Goal: Information Seeking & Learning: Learn about a topic

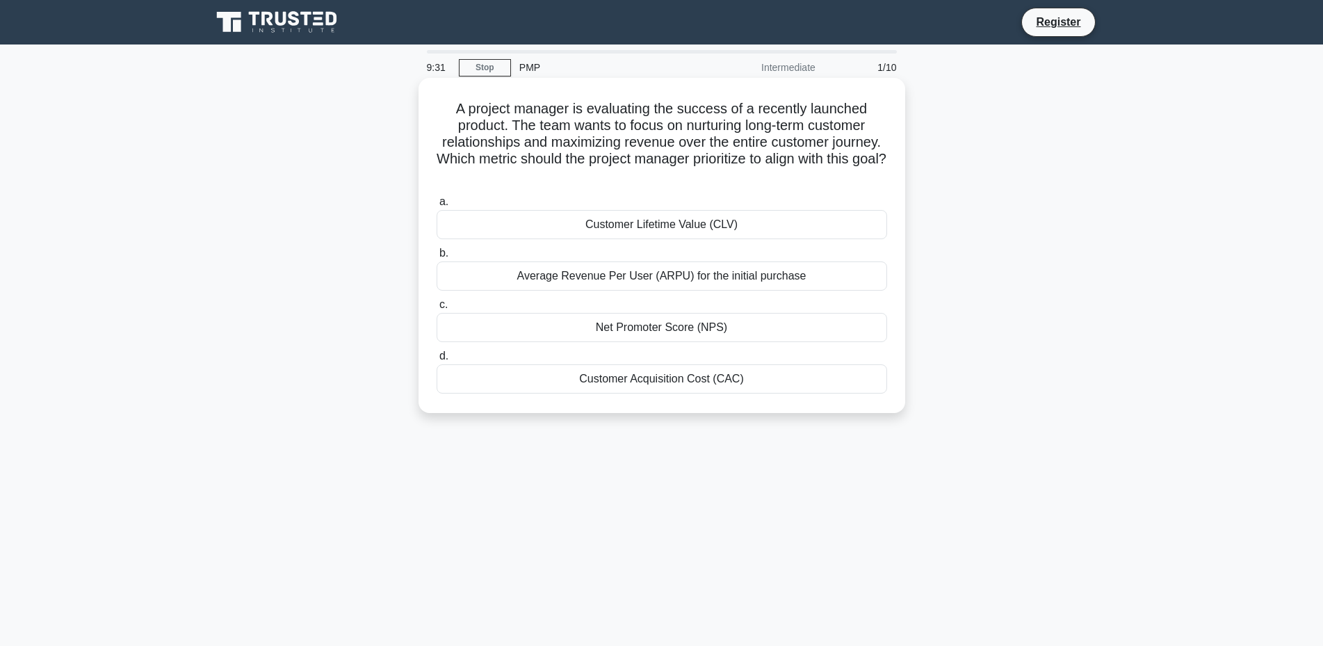
click at [646, 229] on div "Customer Lifetime Value (CLV)" at bounding box center [661, 224] width 450 height 29
click at [436, 206] on input "a. Customer Lifetime Value (CLV)" at bounding box center [436, 201] width 0 height 9
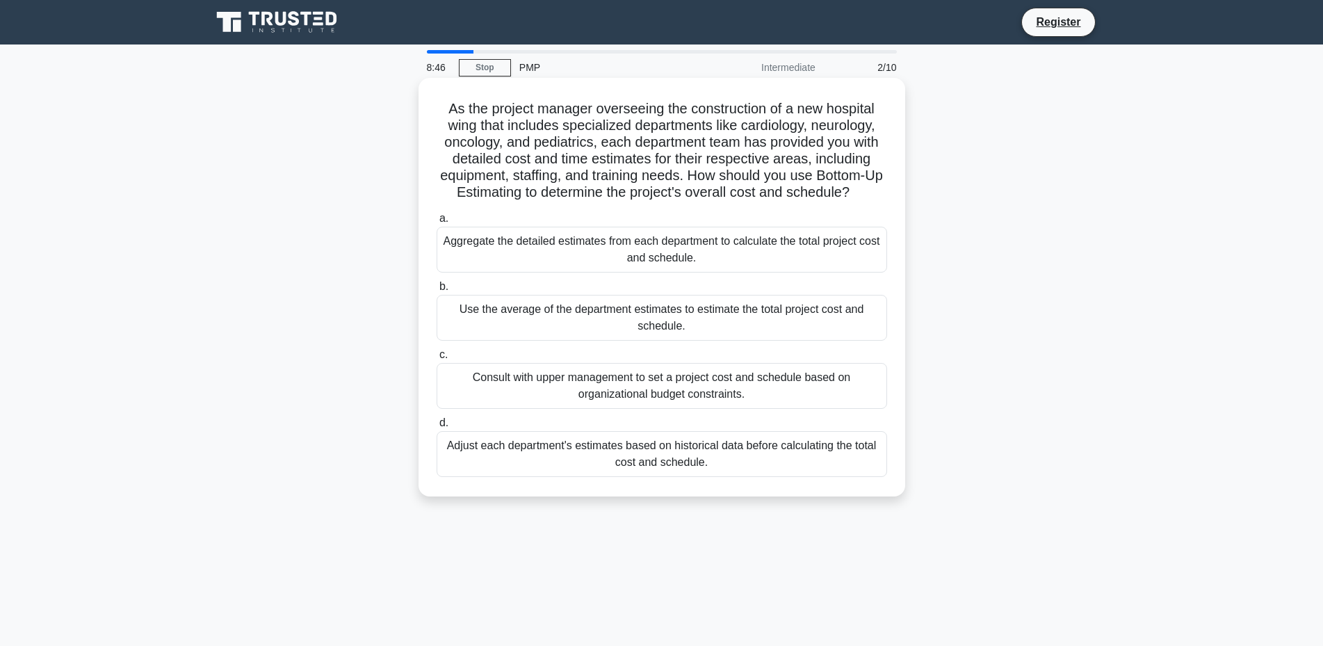
click at [657, 263] on div "Aggregate the detailed estimates from each department to calculate the total pr…" at bounding box center [661, 250] width 450 height 46
click at [436, 223] on input "a. Aggregate the detailed estimates from each department to calculate the total…" at bounding box center [436, 218] width 0 height 9
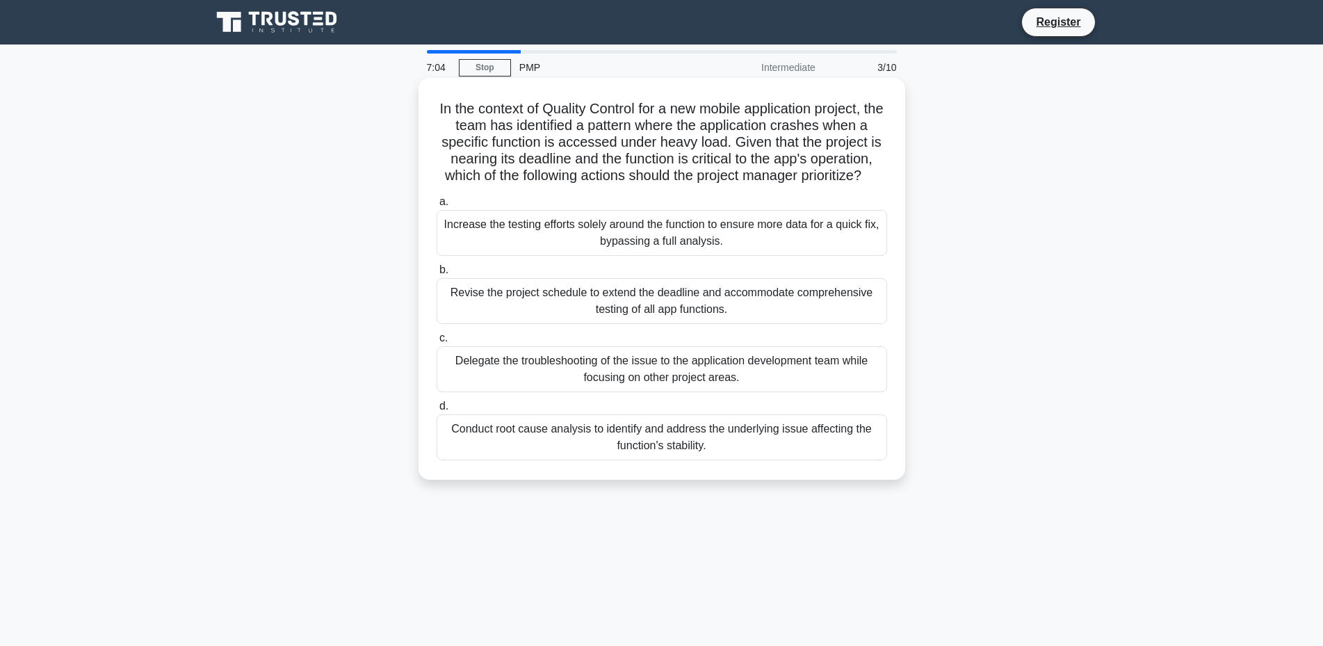
click at [620, 454] on div "Conduct root cause analysis to identify and address the underlying issue affect…" at bounding box center [661, 437] width 450 height 46
click at [436, 411] on input "d. Conduct root cause analysis to identify and address the underlying issue aff…" at bounding box center [436, 406] width 0 height 9
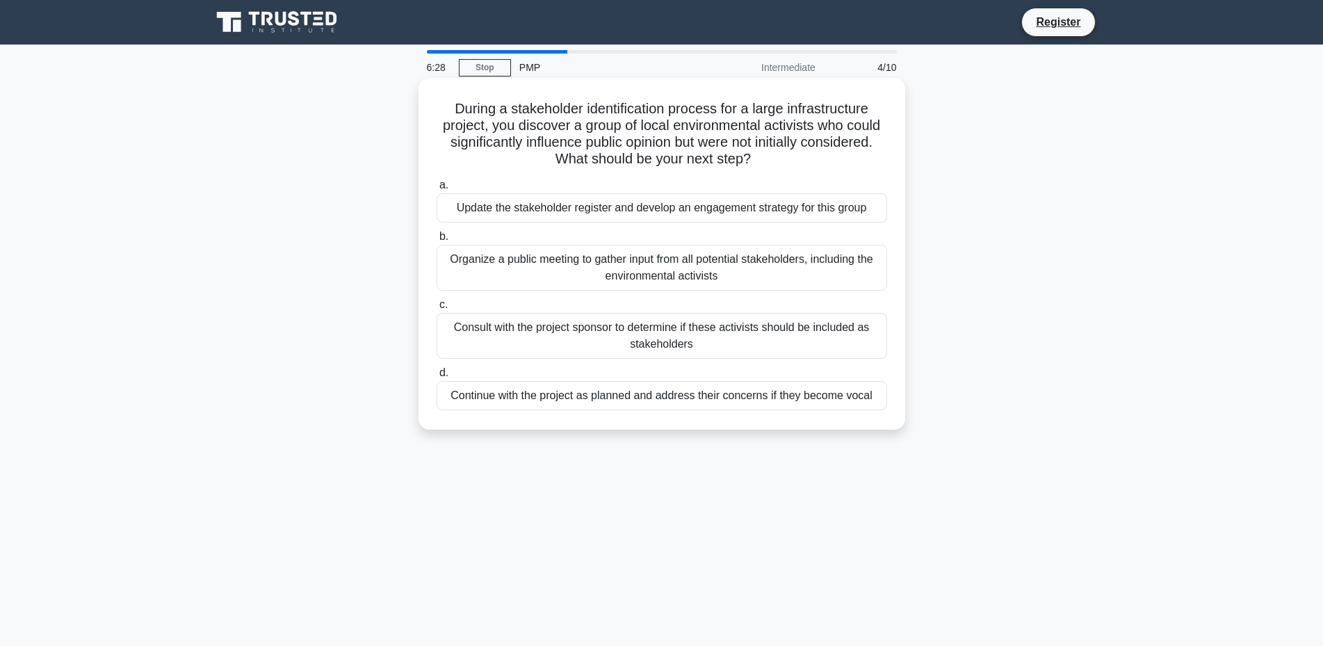
click at [745, 208] on div "Update the stakeholder register and develop an engagement strategy for this gro…" at bounding box center [661, 207] width 450 height 29
click at [436, 190] on input "a. Update the stakeholder register and develop an engagement strategy for this …" at bounding box center [436, 185] width 0 height 9
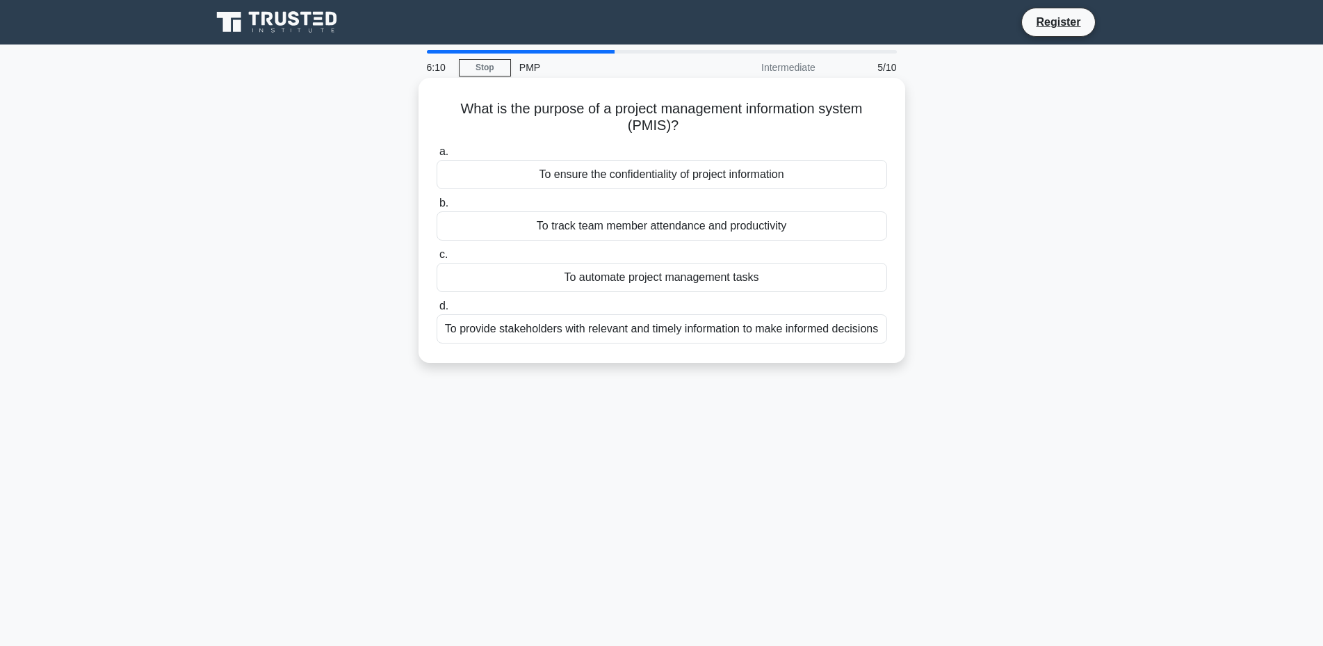
click at [723, 327] on div "To provide stakeholders with relevant and timely information to make informed d…" at bounding box center [661, 328] width 450 height 29
click at [436, 311] on input "d. To provide stakeholders with relevant and timely information to make informe…" at bounding box center [436, 306] width 0 height 9
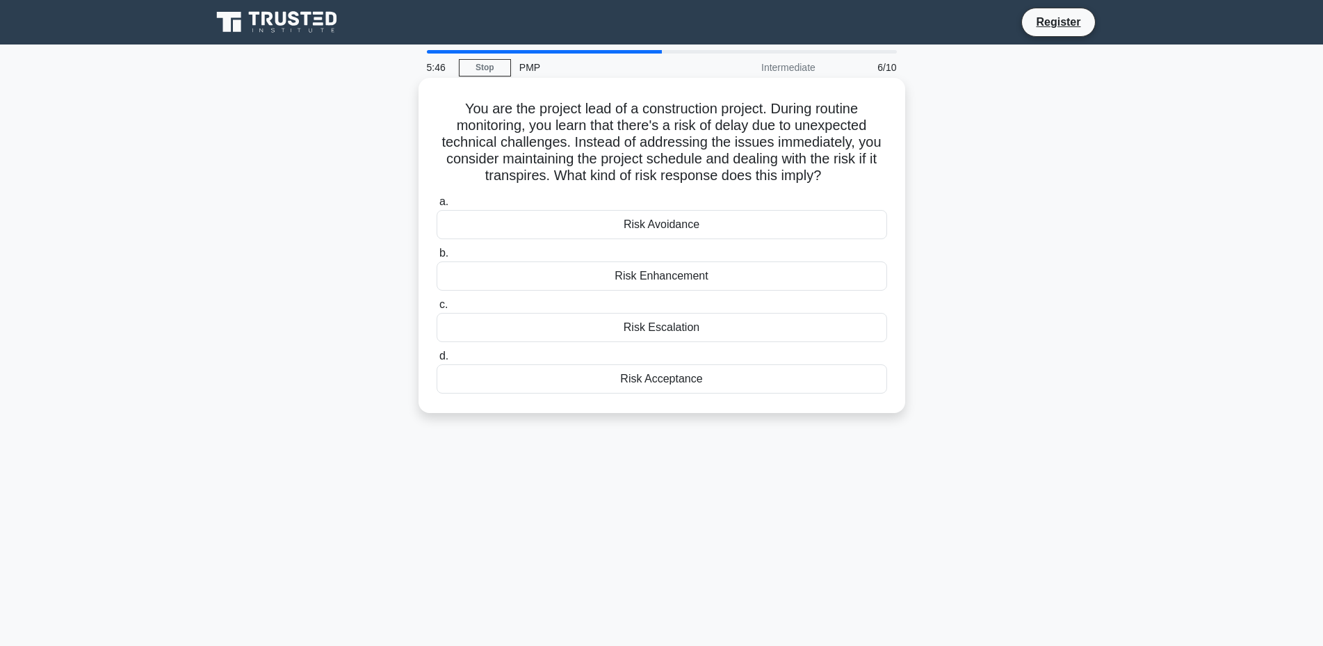
click at [670, 231] on div "Risk Avoidance" at bounding box center [661, 224] width 450 height 29
click at [436, 206] on input "a. Risk Avoidance" at bounding box center [436, 201] width 0 height 9
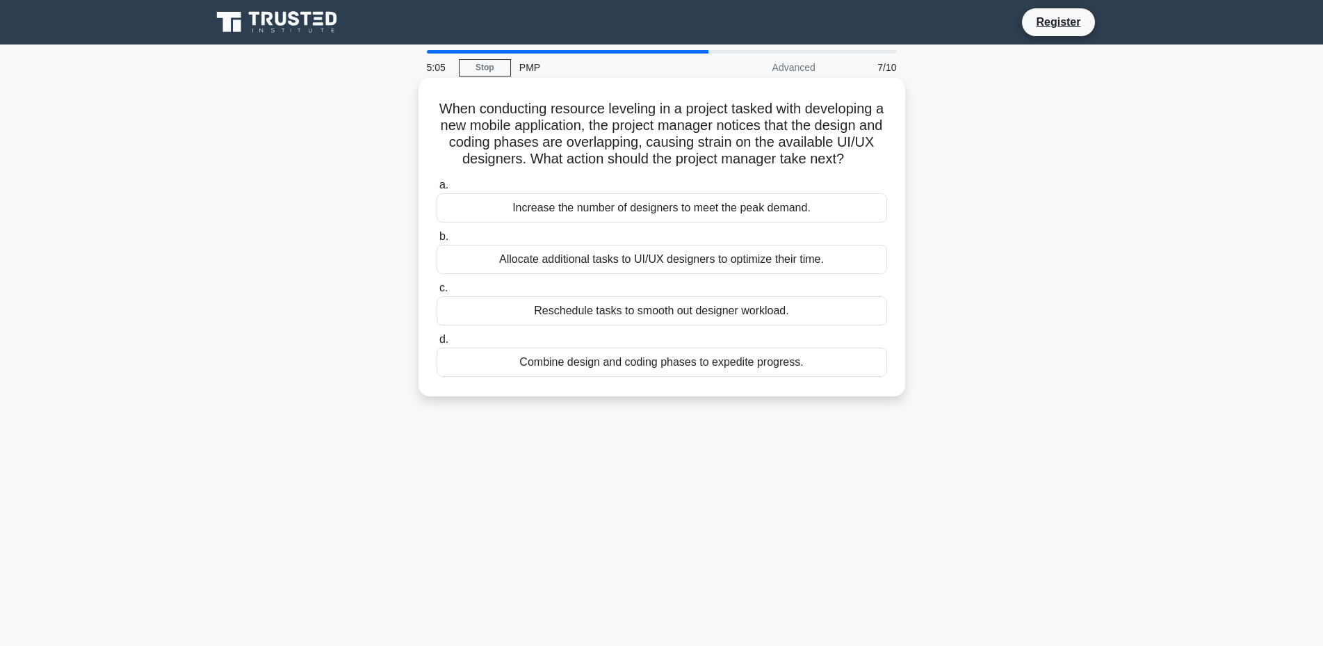
click at [796, 368] on div "Combine design and coding phases to expedite progress." at bounding box center [661, 361] width 450 height 29
click at [436, 344] on input "d. Combine design and coding phases to expedite progress." at bounding box center [436, 339] width 0 height 9
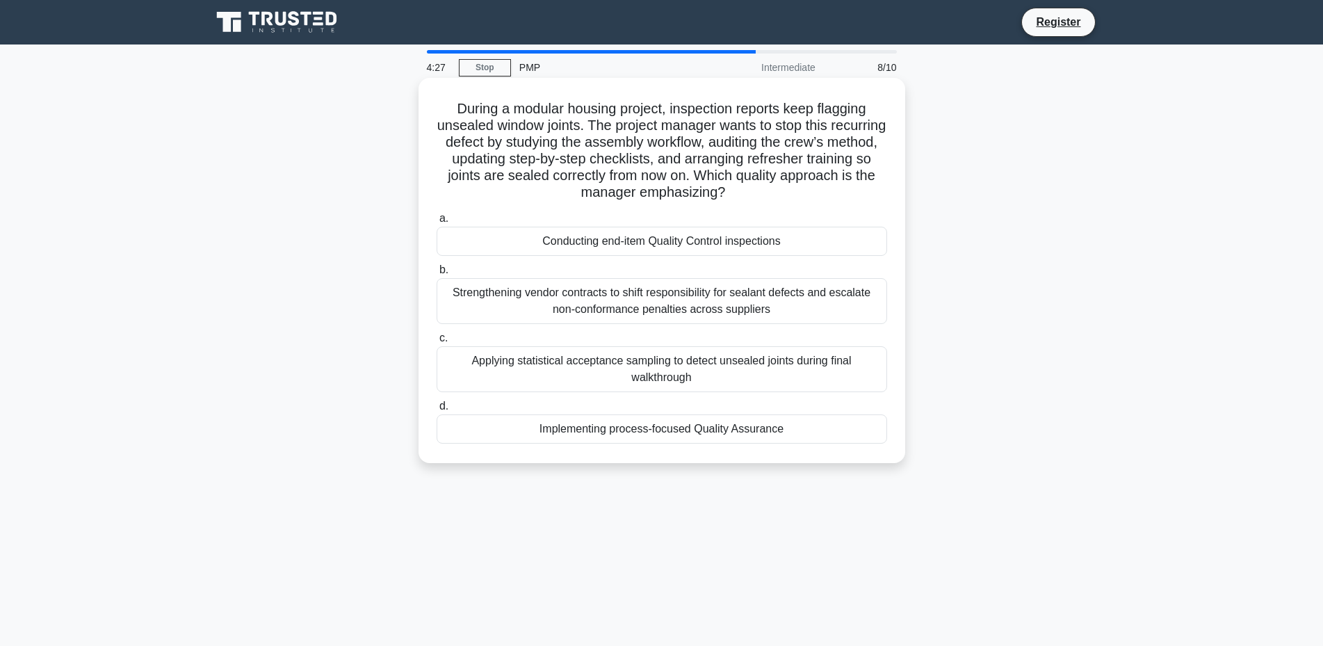
click at [819, 428] on div "Implementing process-focused Quality Assurance" at bounding box center [661, 428] width 450 height 29
click at [436, 411] on input "d. Implementing process-focused Quality Assurance" at bounding box center [436, 406] width 0 height 9
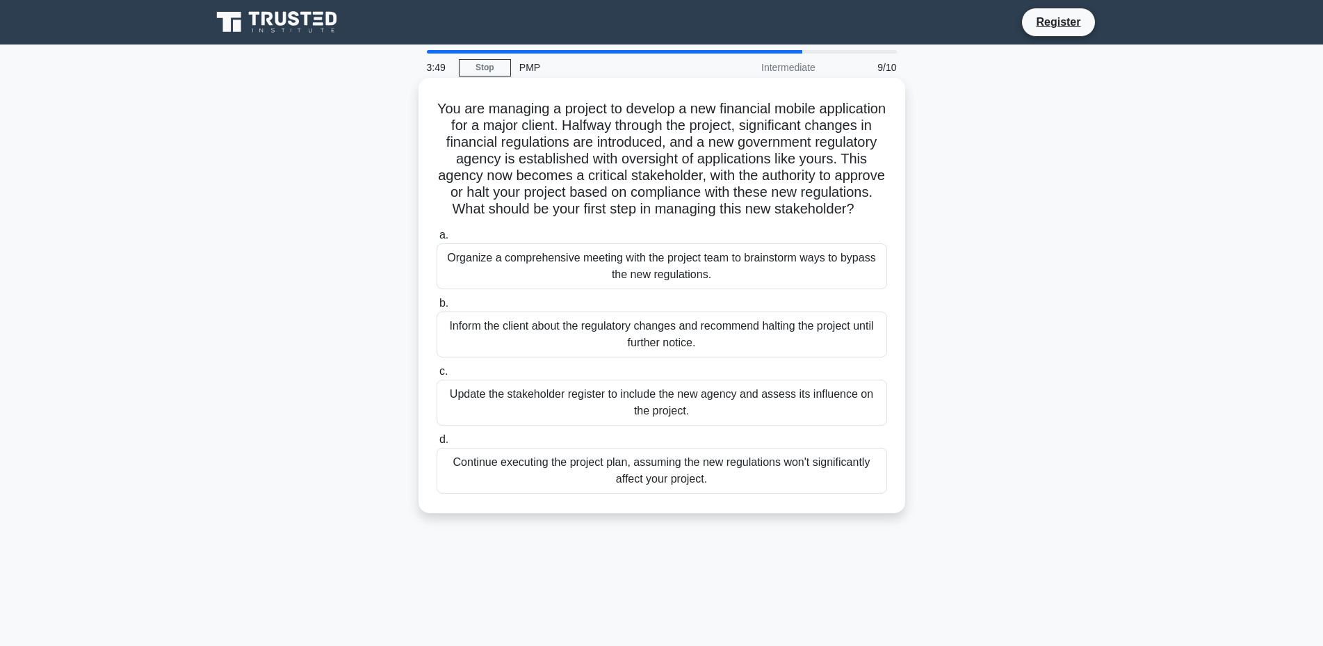
click at [714, 418] on div "Update the stakeholder register to include the new agency and assess its influe…" at bounding box center [661, 402] width 450 height 46
click at [436, 376] on input "c. Update the stakeholder register to include the new agency and assess its inf…" at bounding box center [436, 371] width 0 height 9
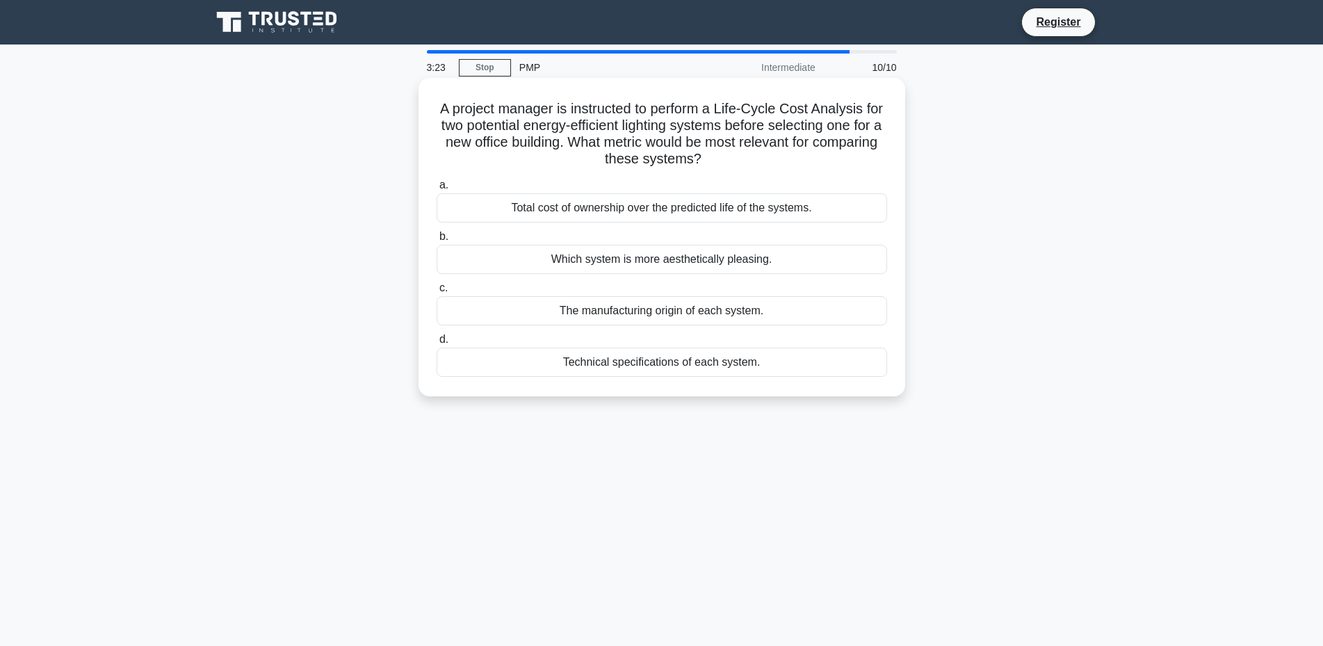
click at [742, 207] on div "Total cost of ownership over the predicted life of the systems." at bounding box center [661, 207] width 450 height 29
click at [436, 190] on input "a. Total cost of ownership over the predicted life of the systems." at bounding box center [436, 185] width 0 height 9
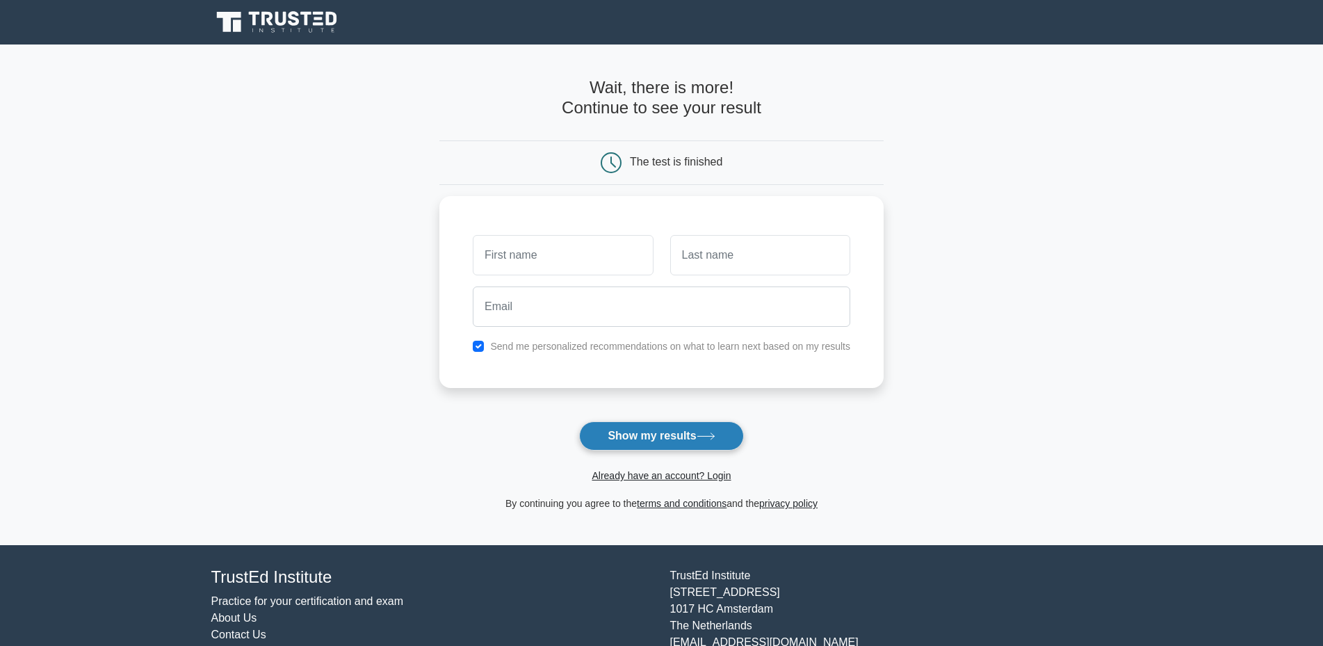
click at [715, 434] on icon at bounding box center [705, 436] width 19 height 8
type input "Shola"
click at [732, 254] on input "text" at bounding box center [760, 251] width 180 height 40
type input "Aliyeva"
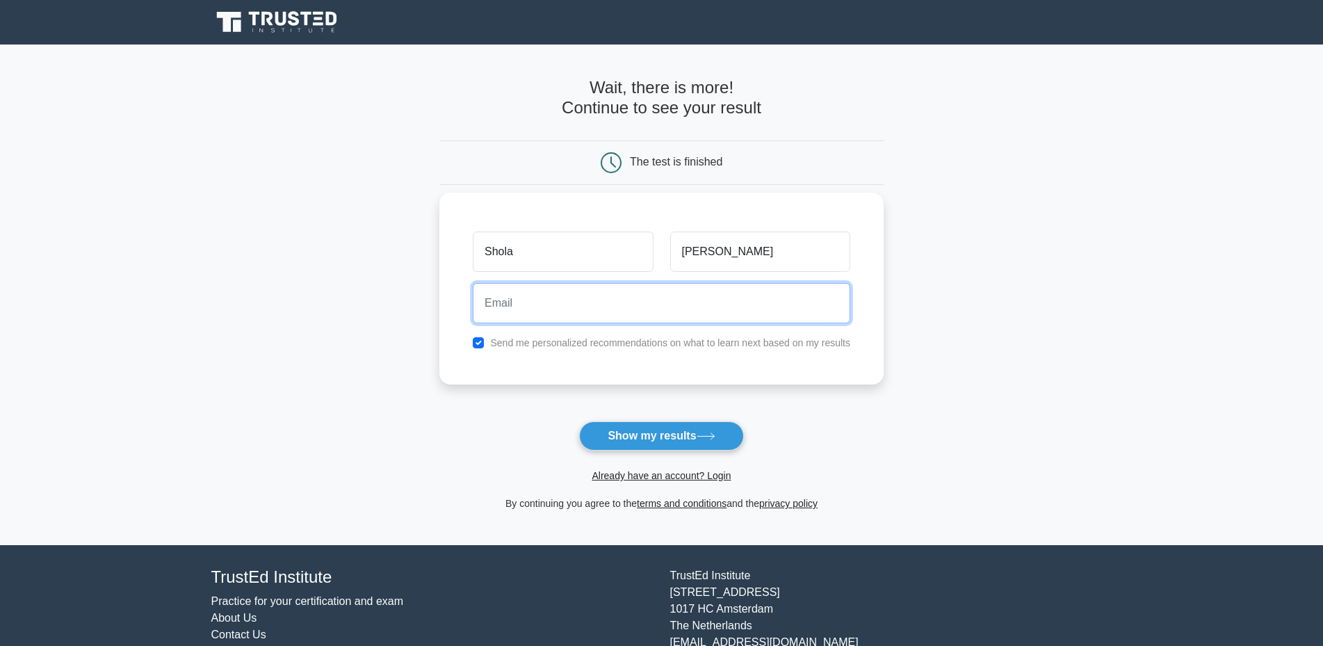
click at [619, 307] on input "email" at bounding box center [661, 303] width 377 height 40
type input "shola.aliyeva@yahoo.com"
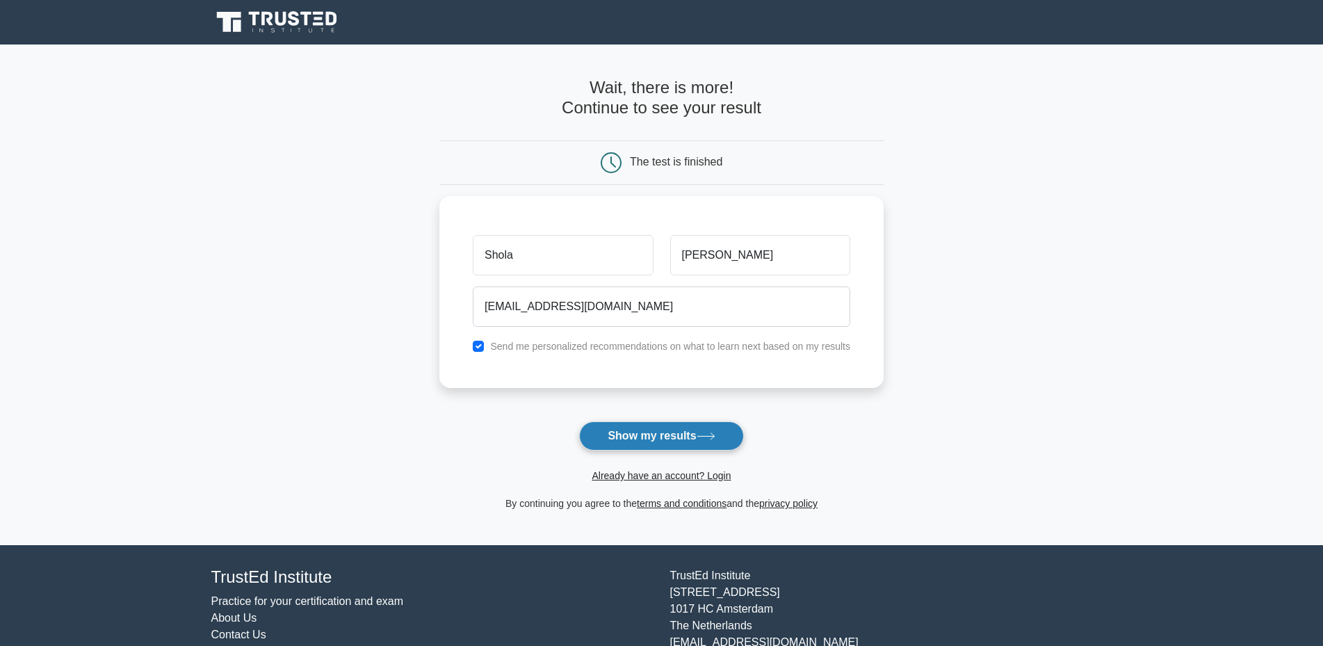
click at [684, 447] on button "Show my results" at bounding box center [661, 435] width 164 height 29
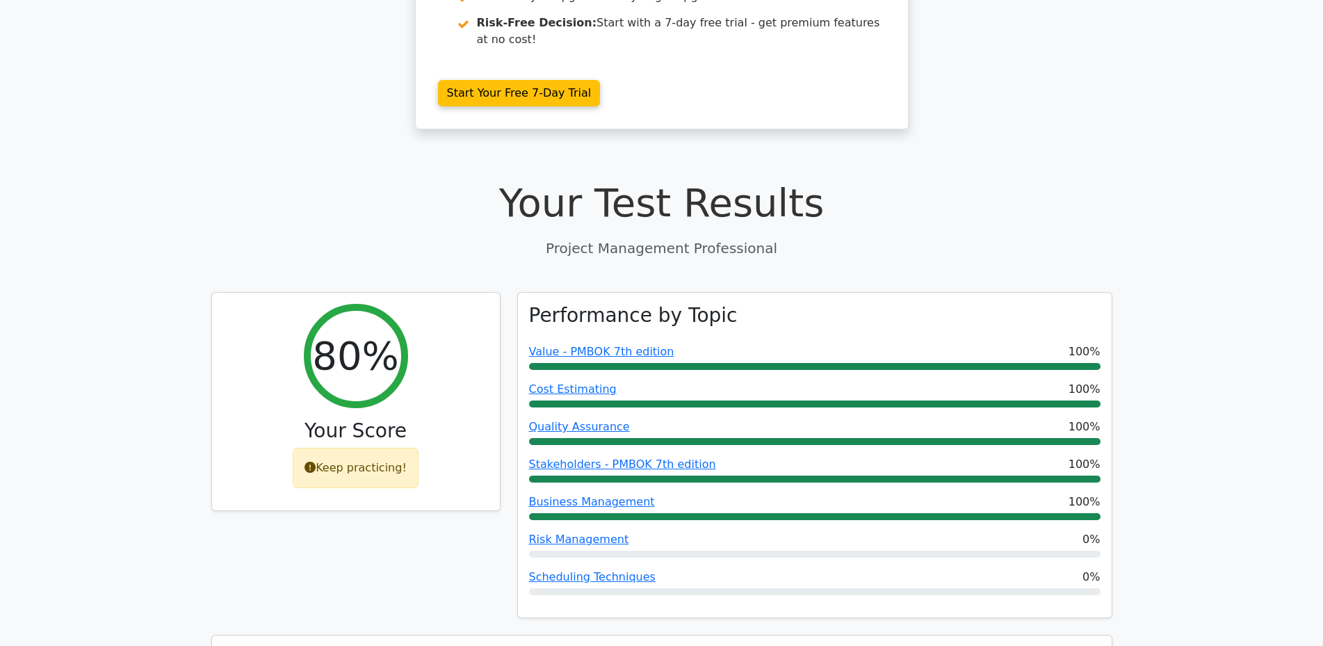
scroll to position [417, 0]
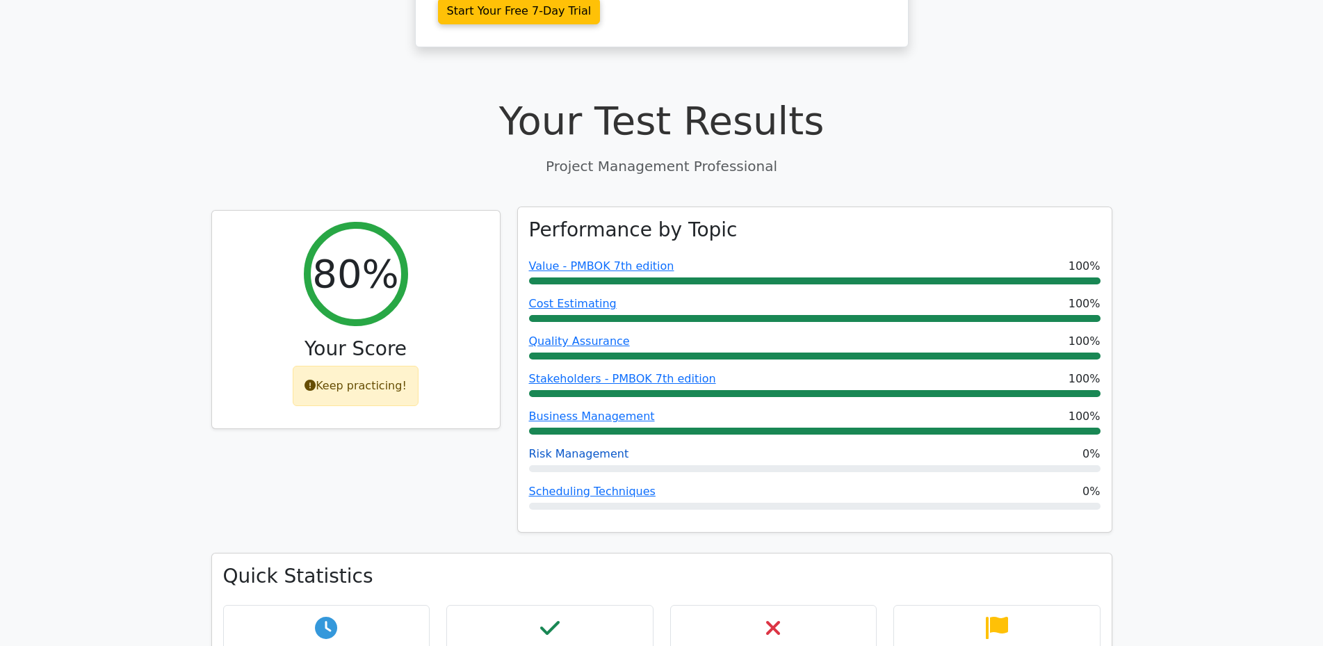
click at [610, 447] on link "Risk Management" at bounding box center [579, 453] width 100 height 13
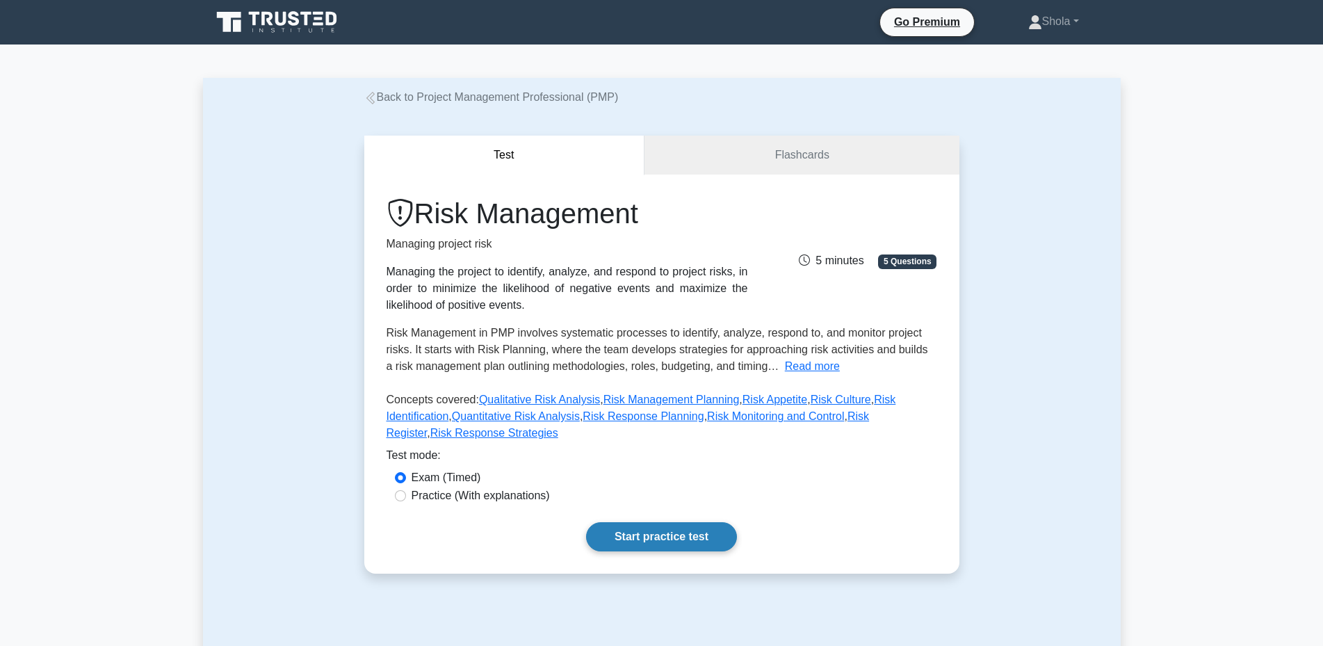
click at [698, 522] on link "Start practice test" at bounding box center [661, 536] width 151 height 29
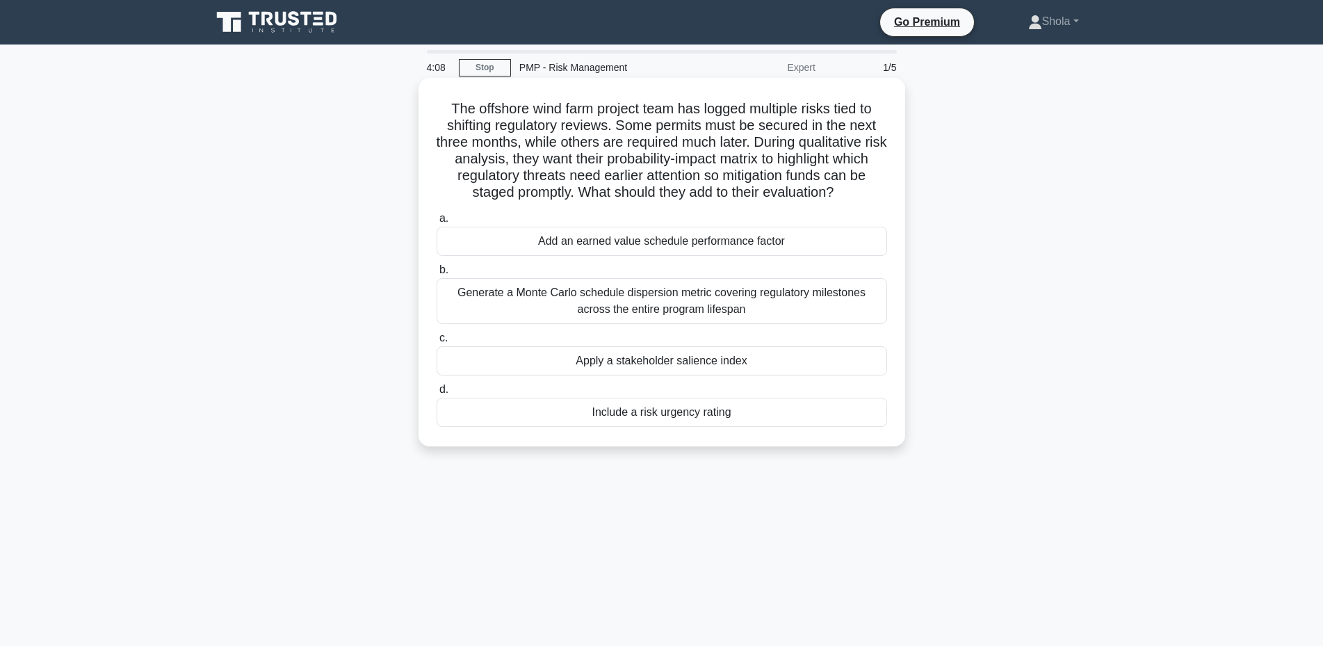
click at [792, 375] on div "Apply a stakeholder salience index" at bounding box center [661, 360] width 450 height 29
click at [436, 343] on input "c. Apply a stakeholder salience index" at bounding box center [436, 338] width 0 height 9
